Goal: Use online tool/utility: Use online tool/utility

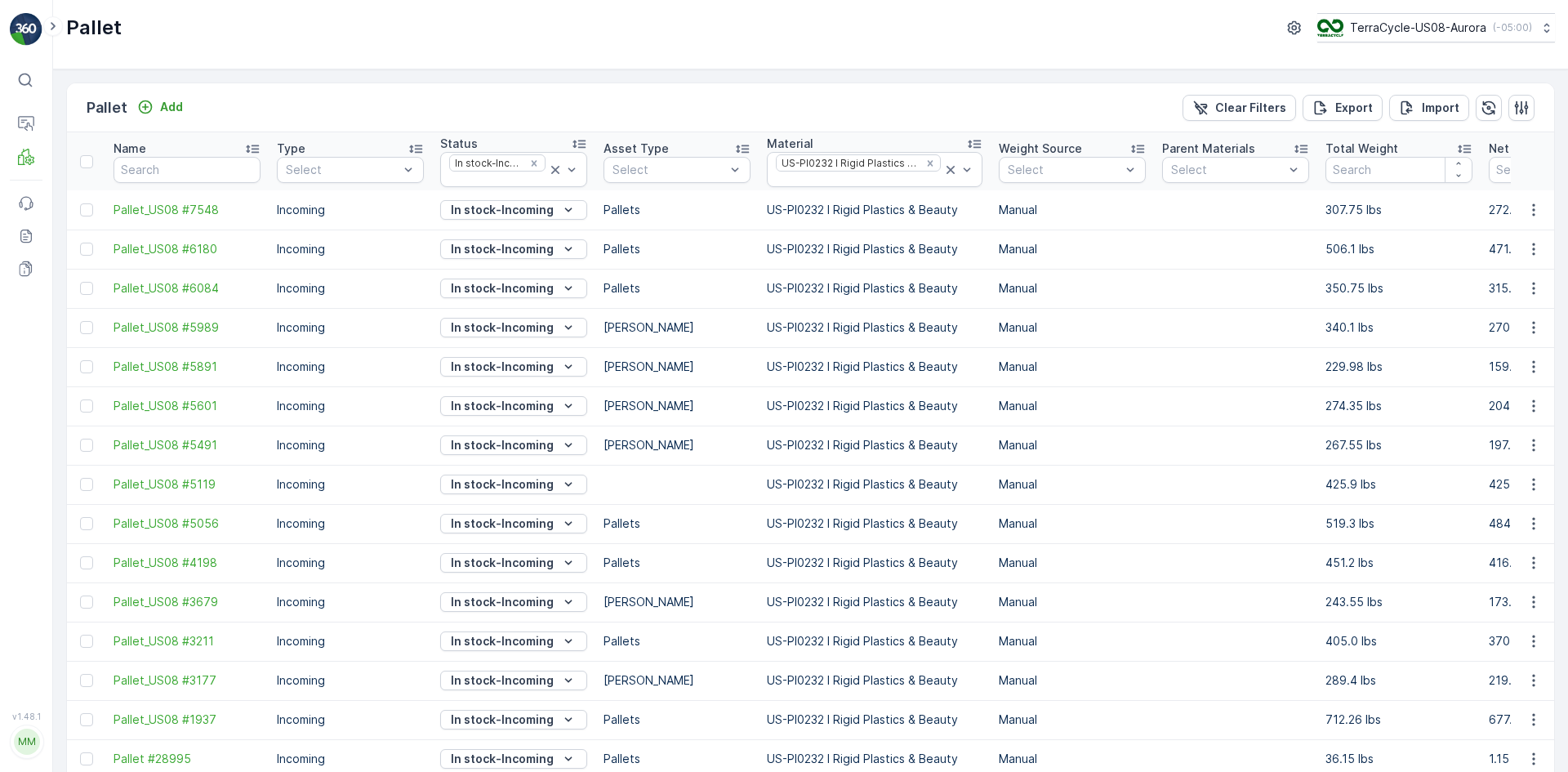
drag, startPoint x: 548, startPoint y: 171, endPoint x: 599, endPoint y: 184, distance: 52.6
click at [548, 171] on icon at bounding box center [555, 170] width 17 height 17
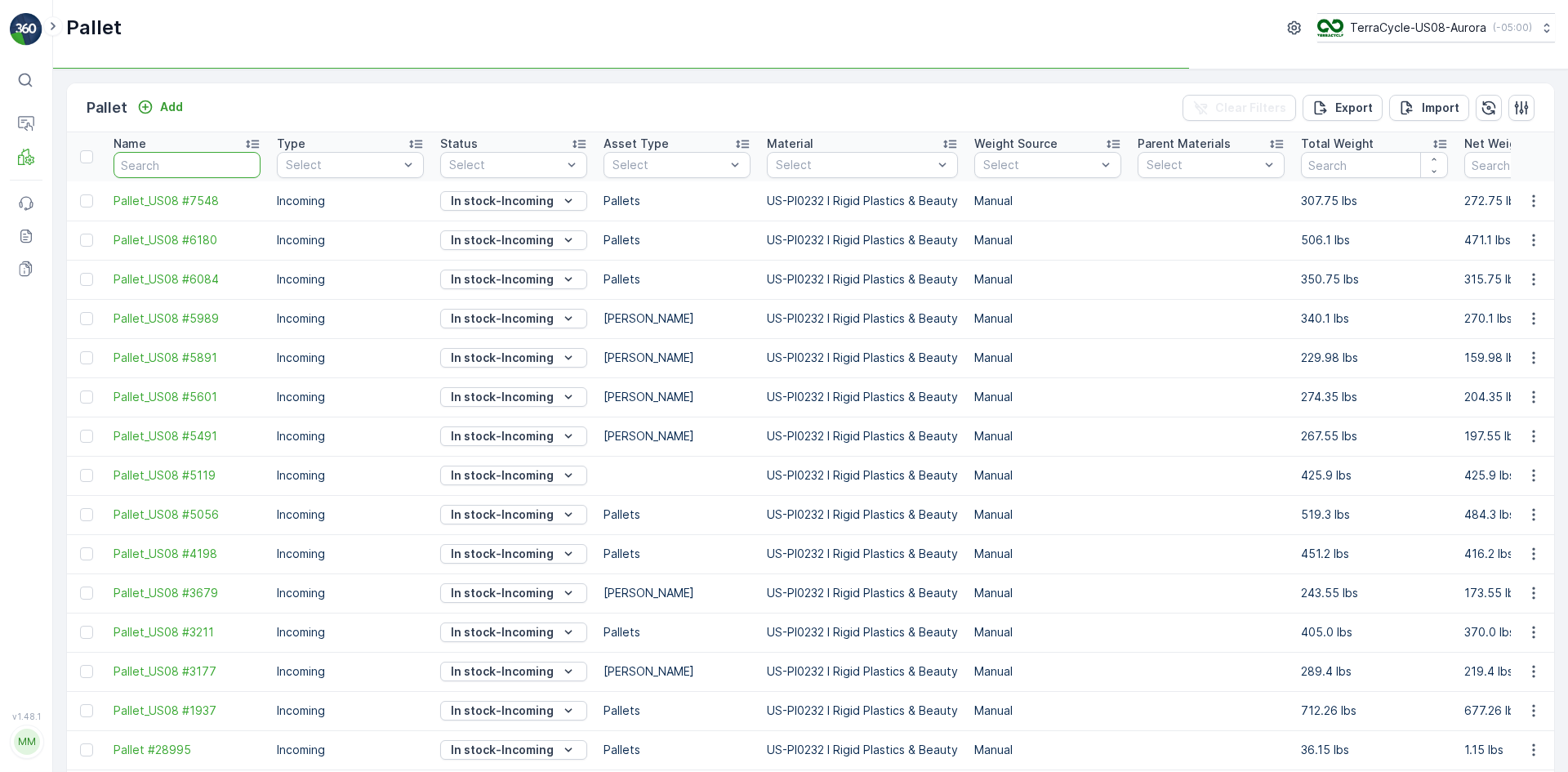
click at [188, 167] on input "text" at bounding box center [187, 165] width 147 height 26
type input "TC"
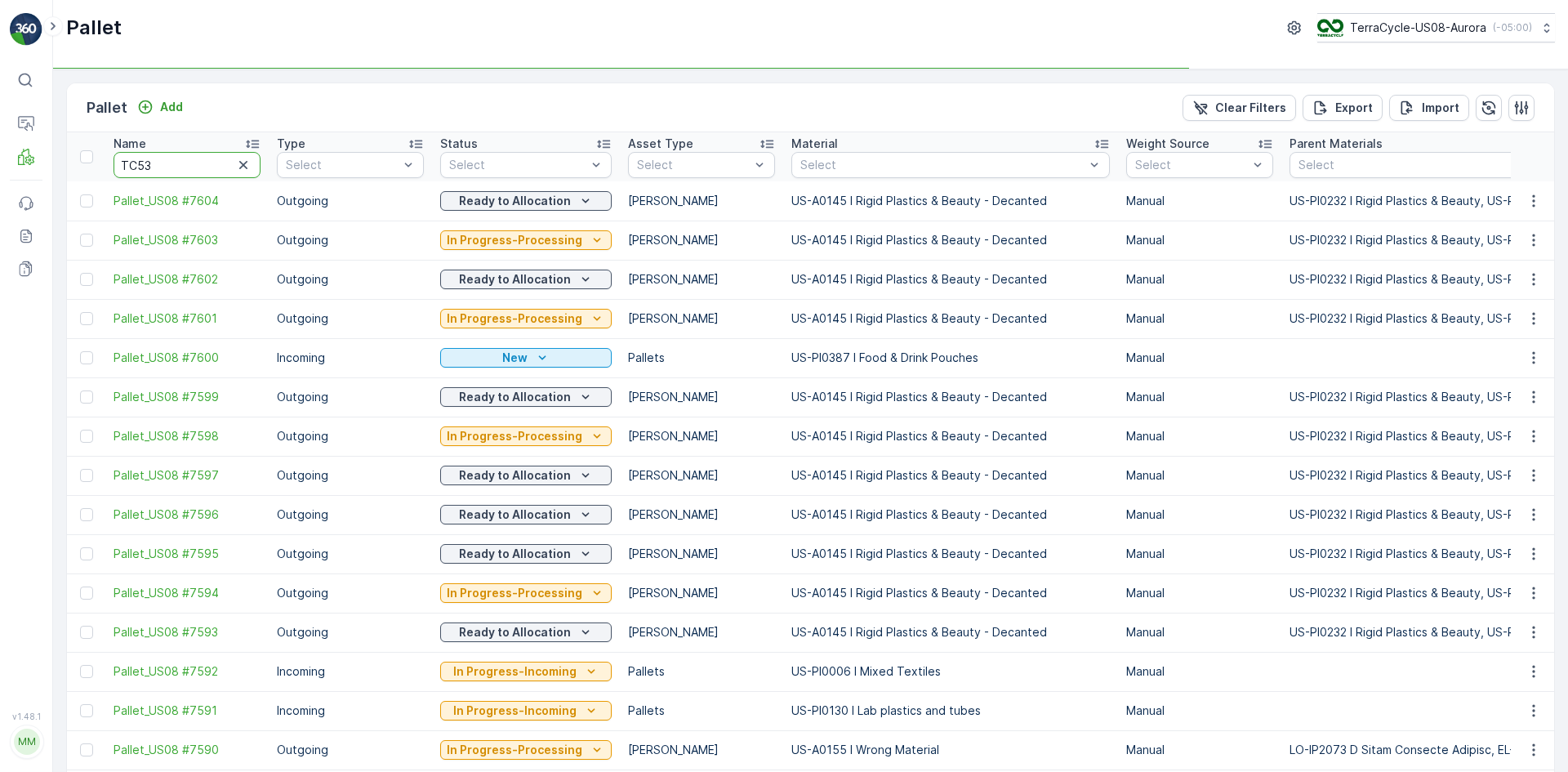
click at [189, 167] on input "TC53" at bounding box center [187, 165] width 147 height 26
type input "TC538"
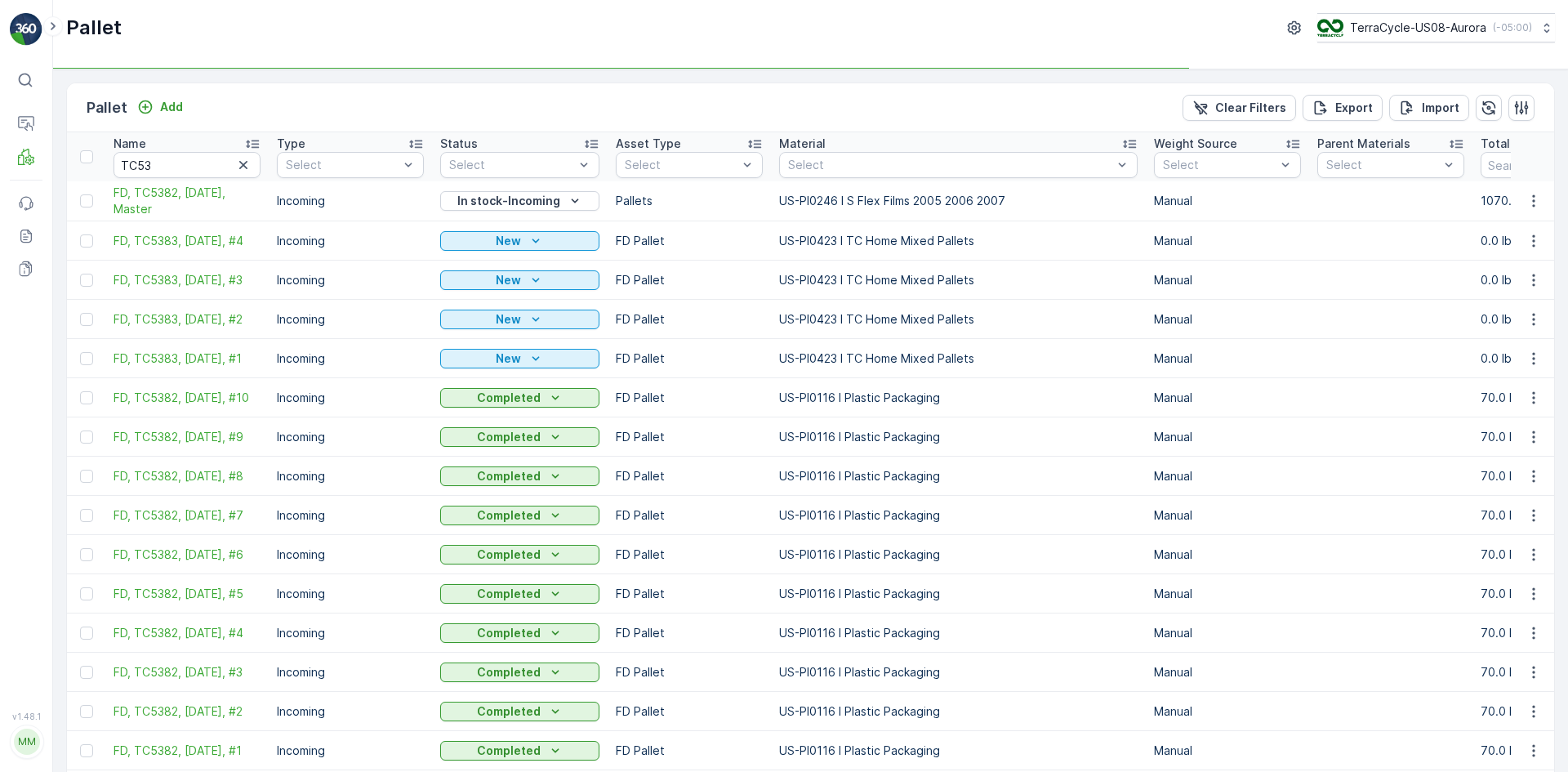
type input "TC5383"
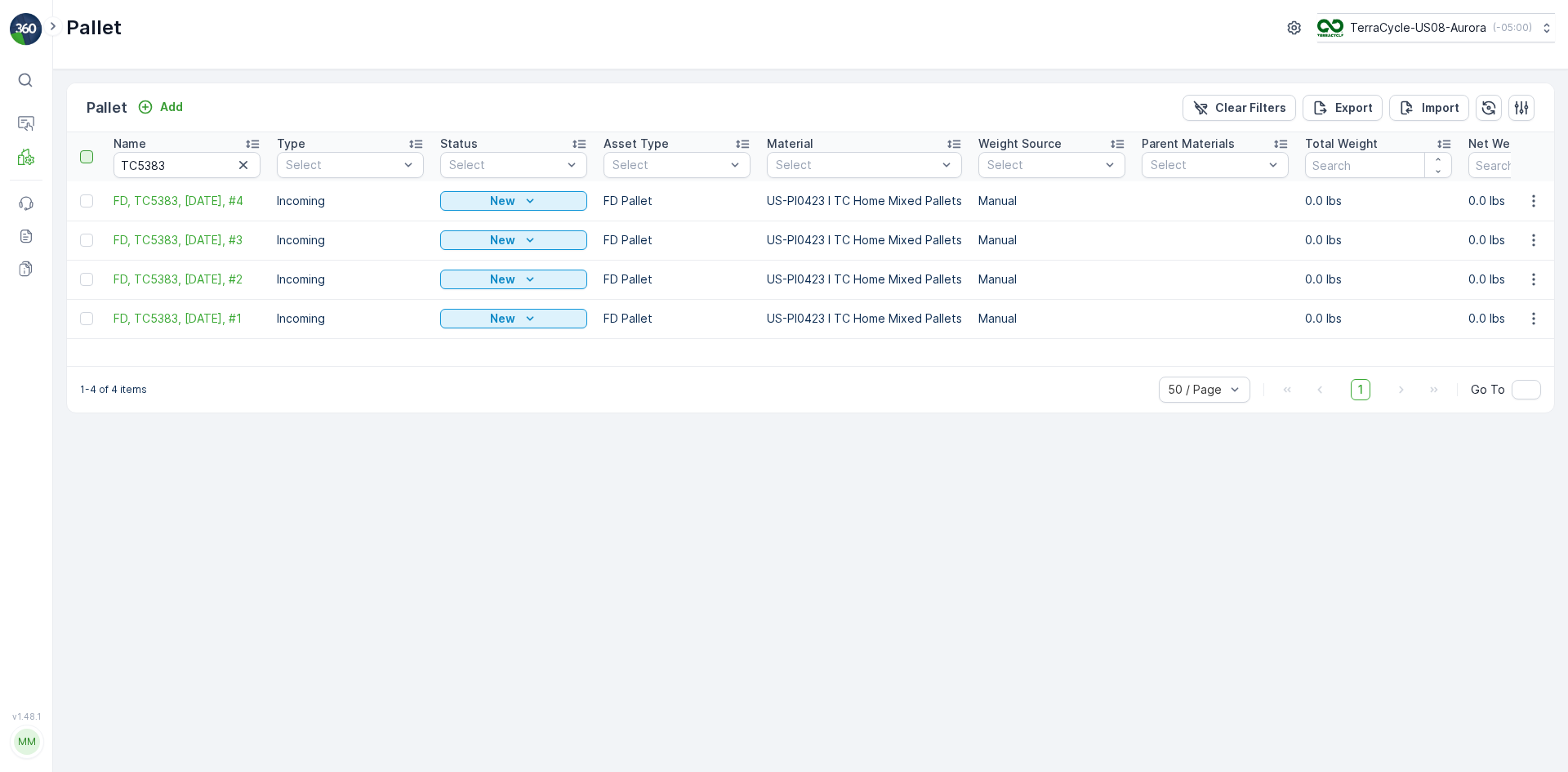
click at [86, 162] on div at bounding box center [86, 157] width 13 height 13
click at [89, 151] on input "checkbox" at bounding box center [89, 151] width 0 height 0
click at [1432, 115] on p "Print QR" at bounding box center [1430, 108] width 49 height 17
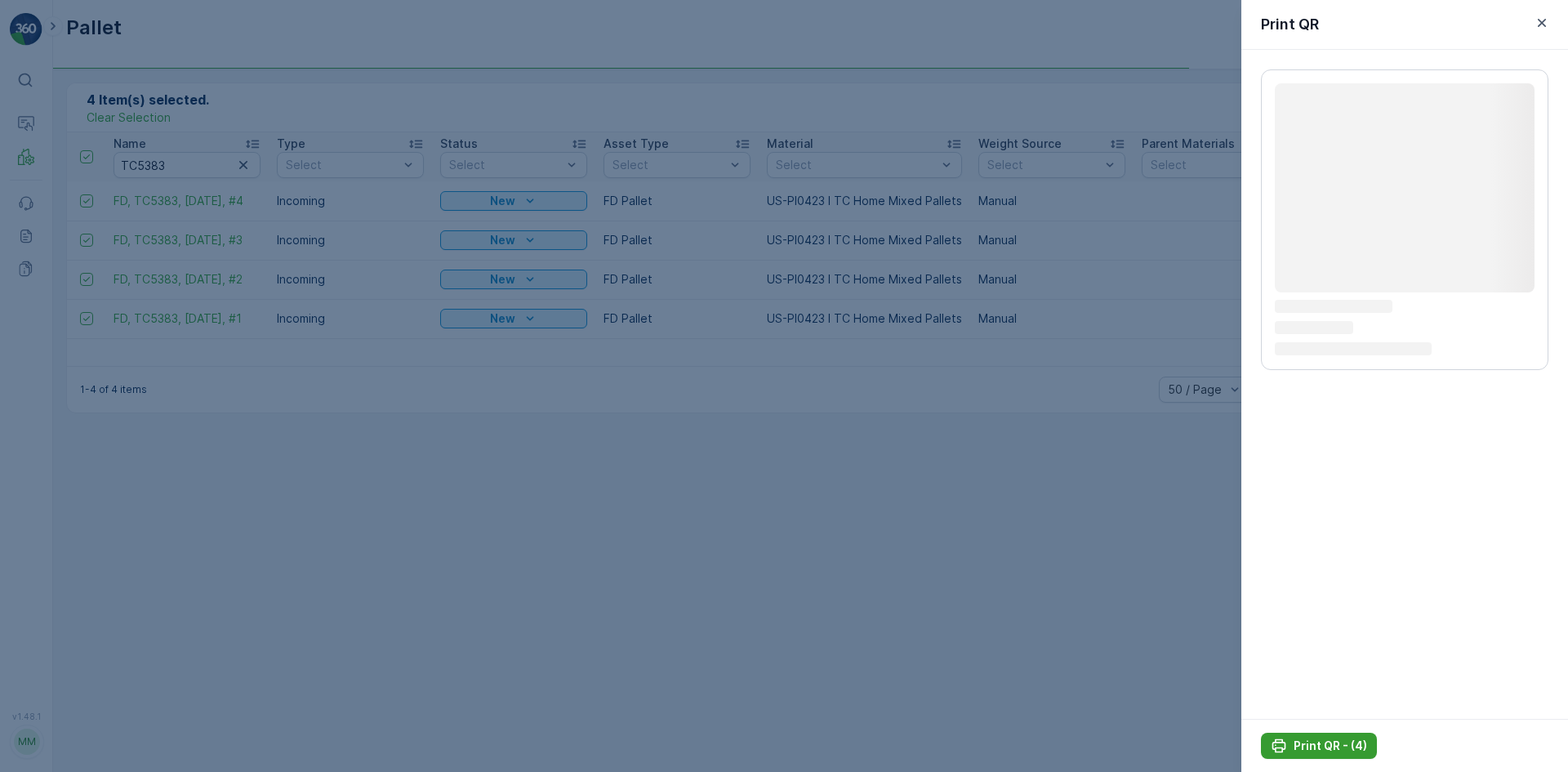
click at [1337, 746] on p "Print QR - (4)" at bounding box center [1329, 746] width 73 height 17
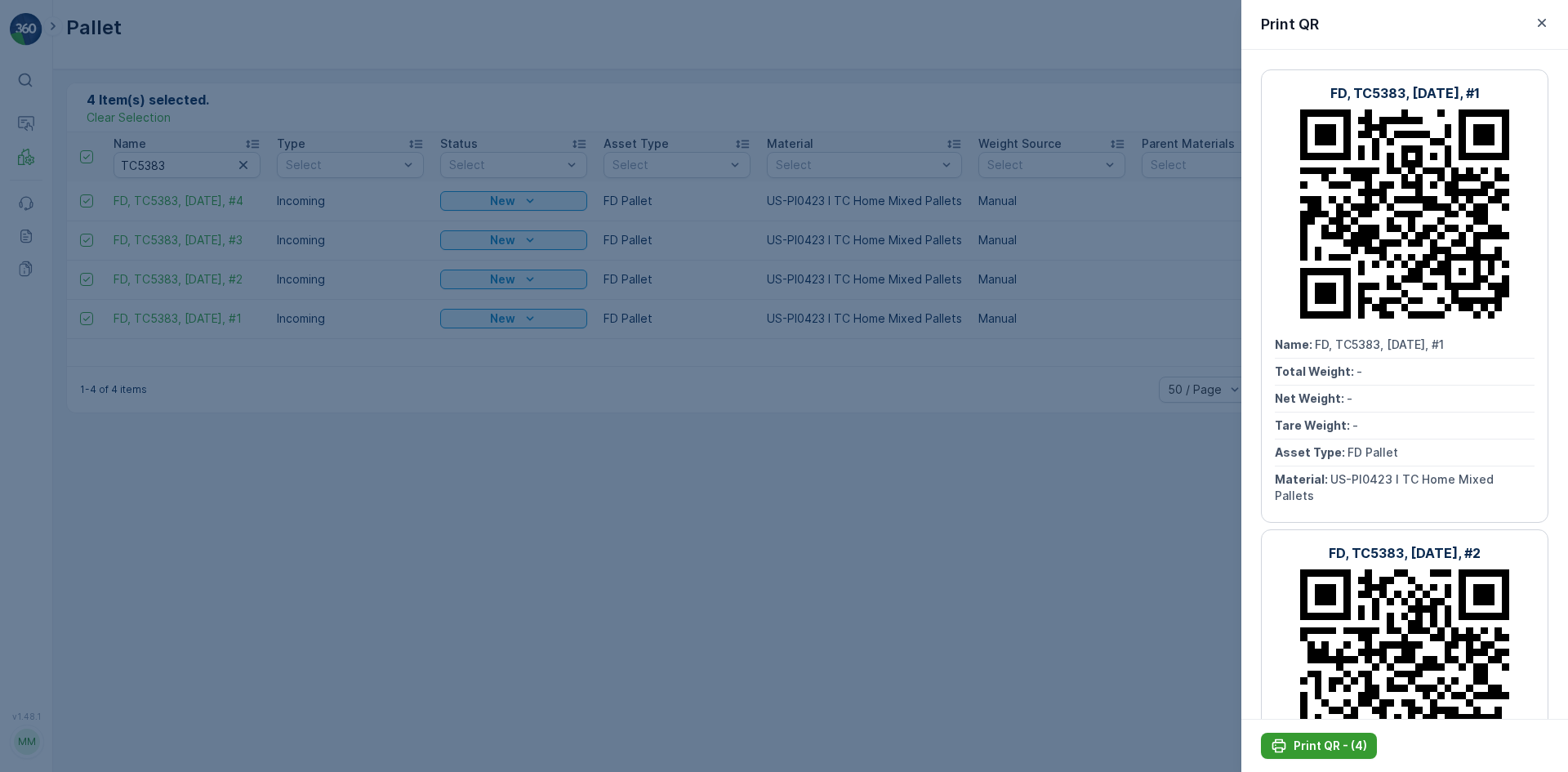
click at [1337, 749] on p "Print QR - (4)" at bounding box center [1329, 746] width 73 height 17
